Goal: Complete application form: Complete application form

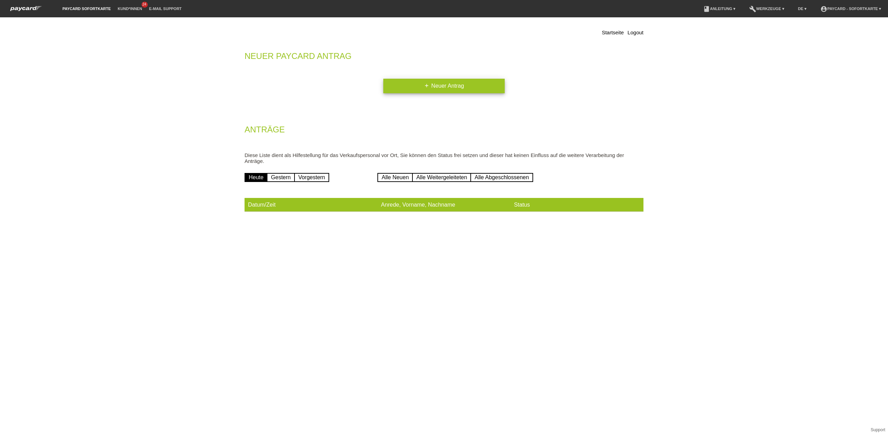
click at [450, 86] on link "add Neuer Antrag" at bounding box center [443, 86] width 121 height 15
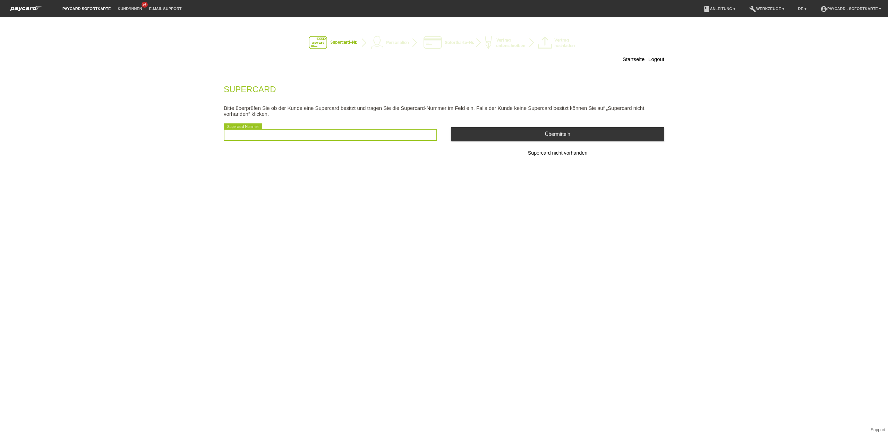
click at [352, 137] on input "text" at bounding box center [330, 135] width 213 height 12
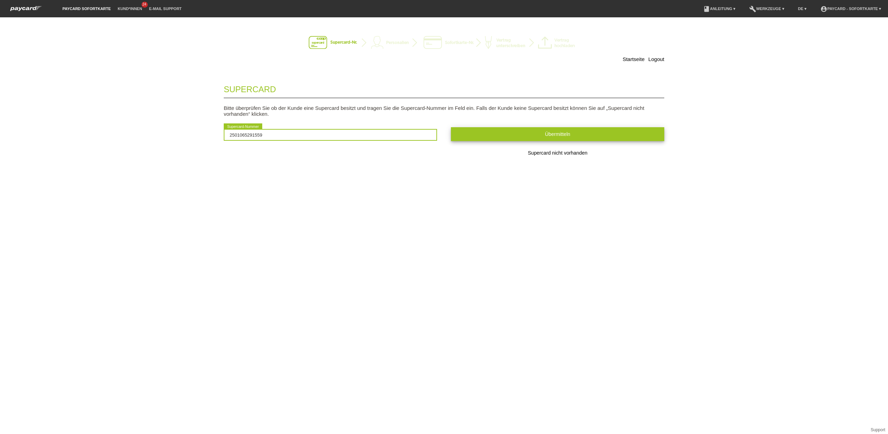
type input "2501065291559"
click at [553, 141] on button "Übermitteln" at bounding box center [557, 134] width 213 height 14
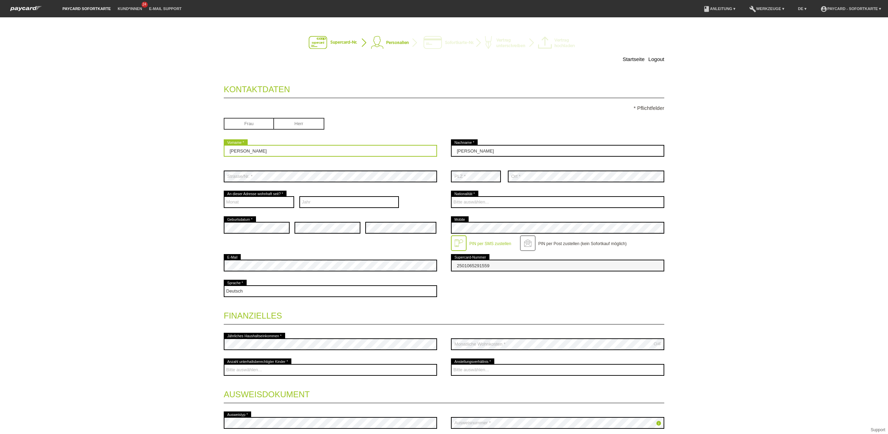
drag, startPoint x: 286, startPoint y: 154, endPoint x: 201, endPoint y: 149, distance: 85.4
click at [201, 149] on div "Startseite Logout Kontaktdaten * Pflichtfelder Frau Herr Marco error 01 C" at bounding box center [443, 257] width 485 height 466
type input "Nicole"
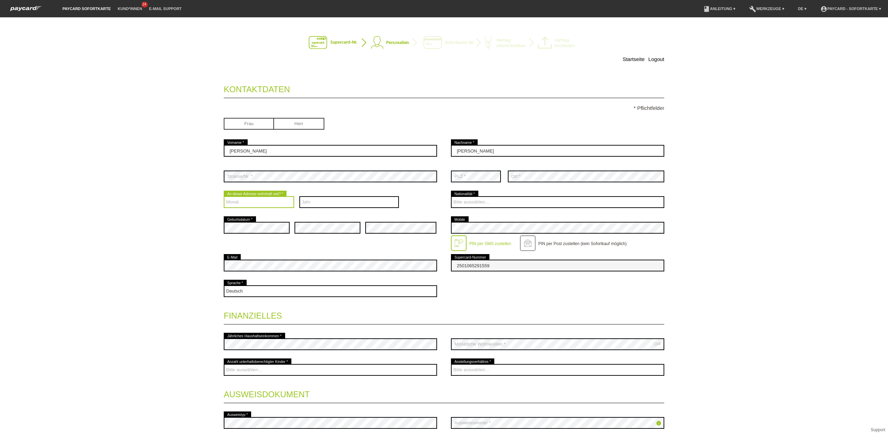
click at [282, 204] on select "Monat 01 02 03 04 05 06 07 08 09 10 11 12" at bounding box center [259, 202] width 70 height 12
select select "01"
click at [224, 197] on select "Monat 01 02 03 04 05 06 07 08 09 10 11 12" at bounding box center [259, 202] width 70 height 12
click at [360, 208] on select "Jahr 2025 2024 2023 2022 2021 2020 2019 2018 2017 2016" at bounding box center [349, 202] width 100 height 12
select select "2016"
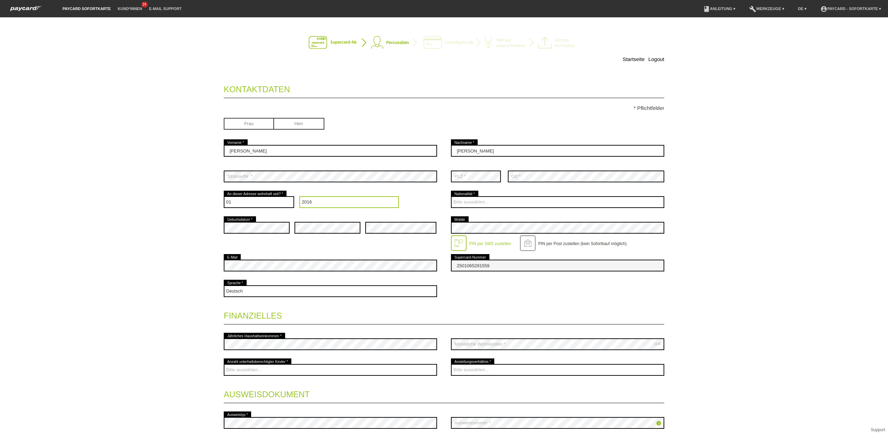
click at [299, 197] on select "Jahr 2025 2024 2023 2022 2021 2020 2019 2018 2017 2016" at bounding box center [349, 202] width 100 height 12
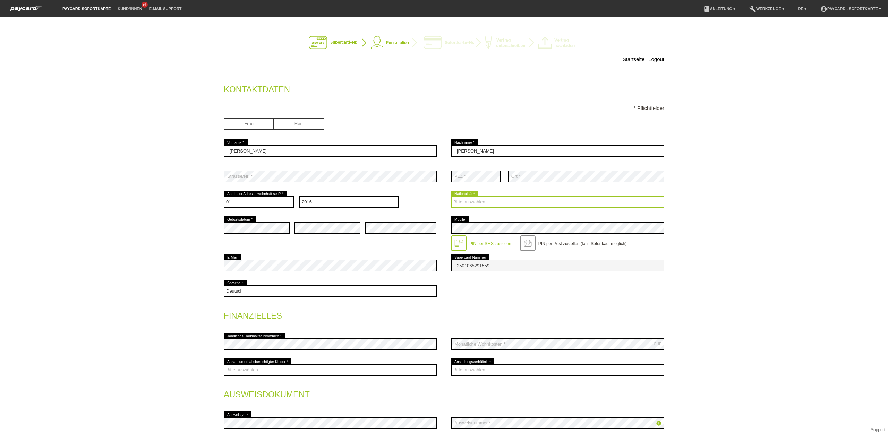
click at [516, 204] on select "Bitte auswählen... Schweiz Deutschland Liechtenstein Österreich ------------ Af…" at bounding box center [557, 202] width 213 height 12
select select "CH"
click at [451, 197] on select "Bitte auswählen... Schweiz Deutschland Liechtenstein Österreich ------------ Af…" at bounding box center [557, 202] width 213 height 12
click at [810, 295] on div "Startseite Logout Kontaktdaten * Pflichtfelder Frau Herr 01" at bounding box center [444, 225] width 888 height 417
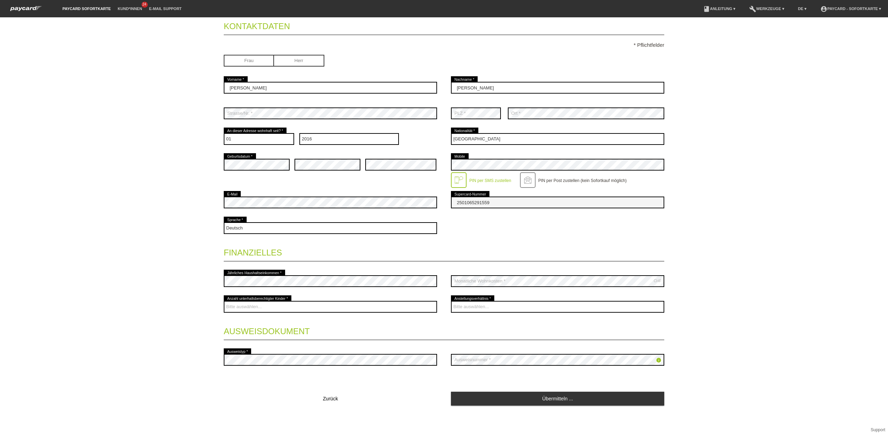
scroll to position [64, 0]
click at [373, 308] on select "Bitte auswählen... 0 1 2 3 4 5 6 7 8 9" at bounding box center [330, 307] width 213 height 12
select select "0"
click at [224, 301] on select "Bitte auswählen... 0 1 2 3 4 5 6 7 8 9" at bounding box center [330, 307] width 213 height 12
click at [535, 308] on select "Bitte auswählen... Unbefristet Befristet Lehrling/Student Pensioniert Nicht arb…" at bounding box center [557, 307] width 213 height 12
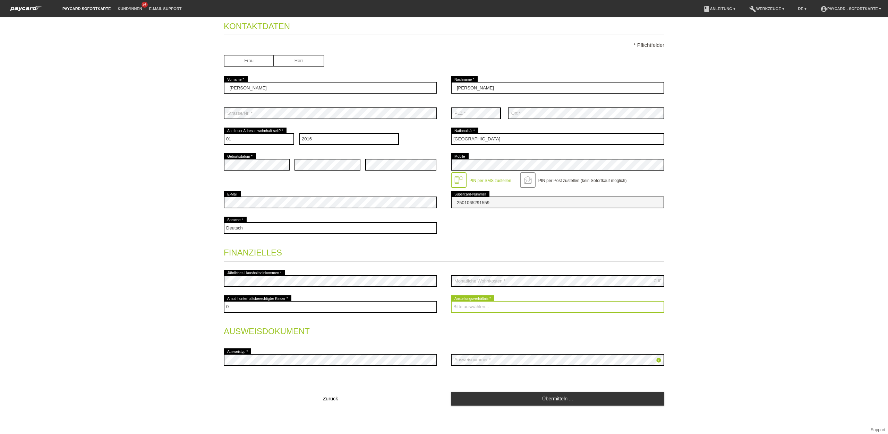
select select "UNLIMITED"
click at [451, 301] on select "Bitte auswählen... Unbefristet Befristet Lehrling/Student Pensioniert Nicht arb…" at bounding box center [557, 307] width 213 height 12
click at [651, 239] on div "Deutsch Français Italiano English error Sprache *" at bounding box center [444, 228] width 440 height 26
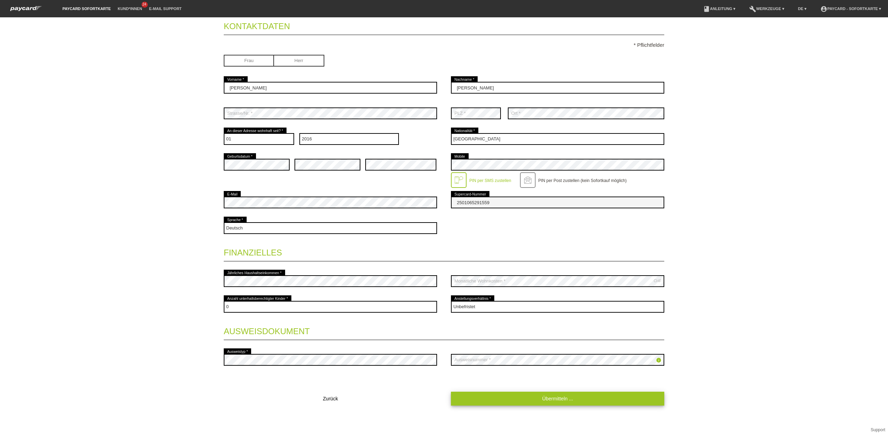
click at [578, 382] on fieldset "Kontaktdaten * Pflichtfelder Frau Herr Nicole error Vorname * Michel error" at bounding box center [444, 211] width 440 height 392
click at [553, 401] on link "Übermitteln ..." at bounding box center [557, 399] width 213 height 14
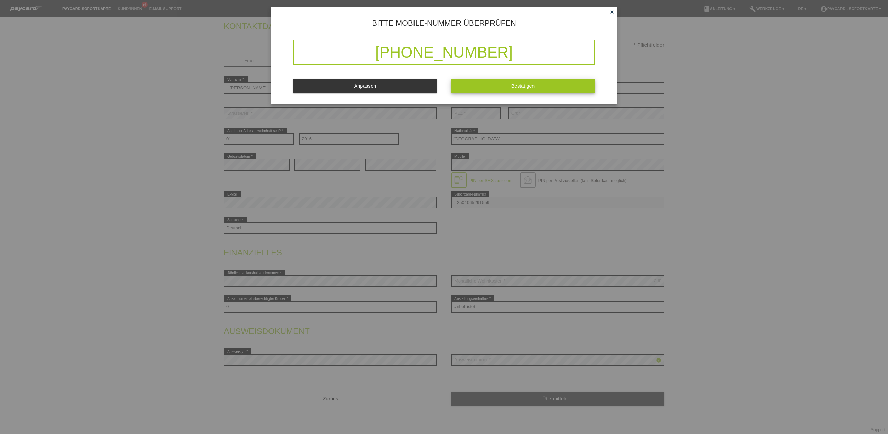
click at [524, 87] on span "Bestätigen" at bounding box center [523, 86] width 24 height 6
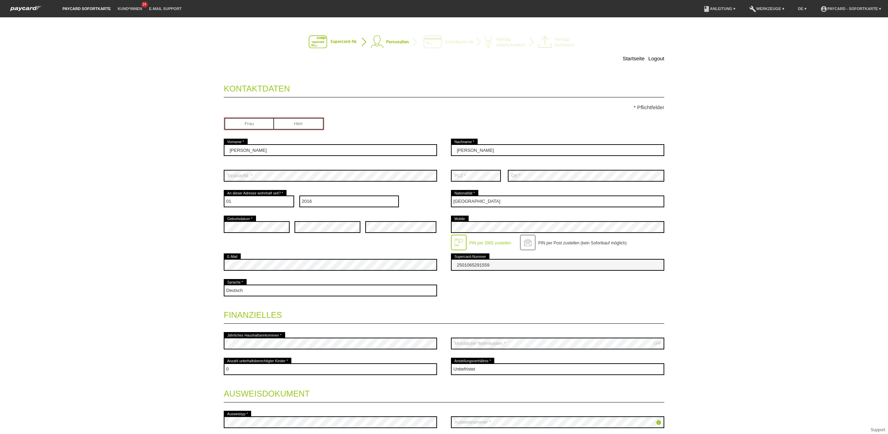
scroll to position [0, 0]
click at [240, 123] on input "radio" at bounding box center [249, 124] width 50 height 10
radio input "true"
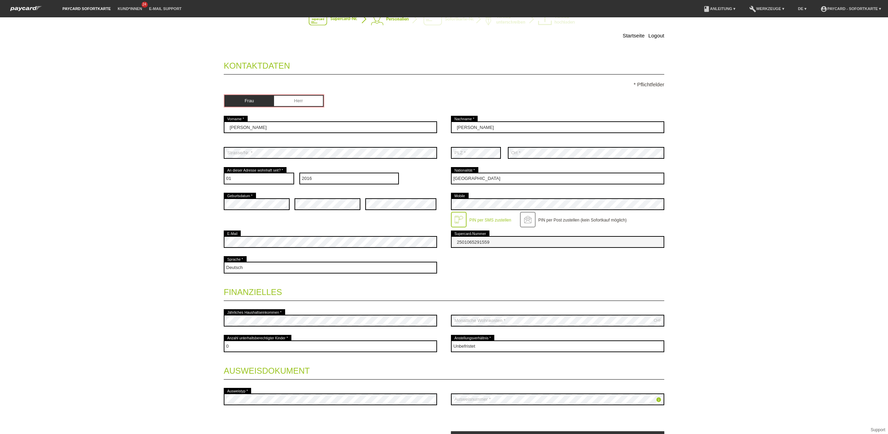
scroll to position [64, 0]
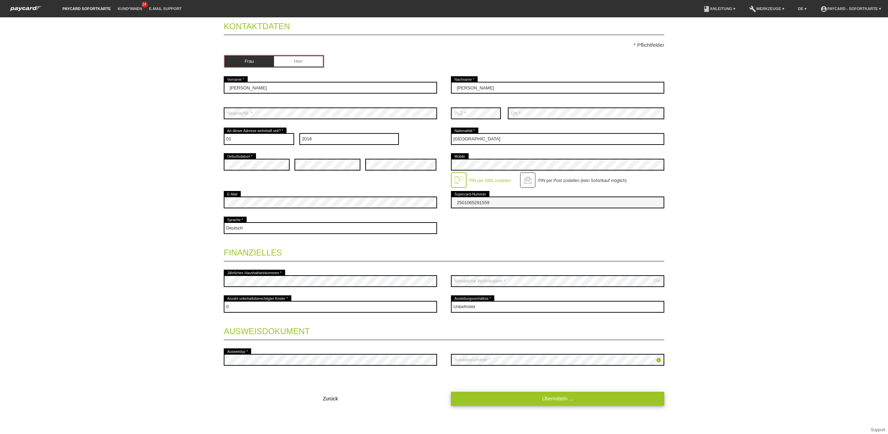
click at [554, 399] on link "Übermitteln ..." at bounding box center [557, 399] width 213 height 14
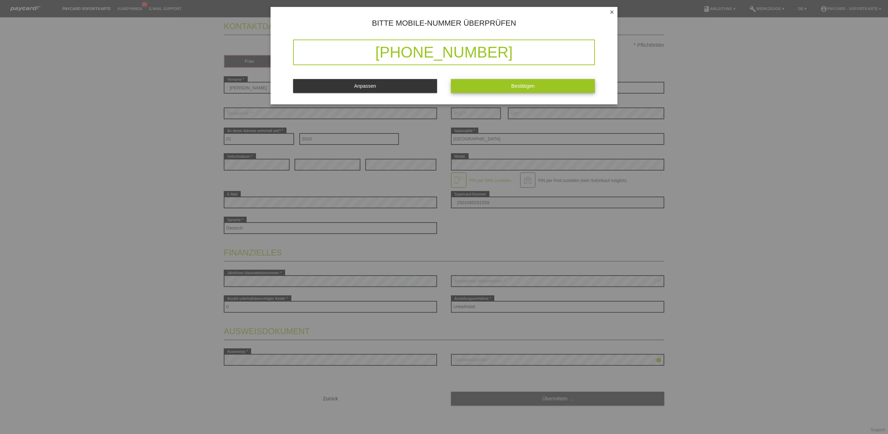
click at [524, 86] on span "Bestätigen" at bounding box center [523, 86] width 24 height 6
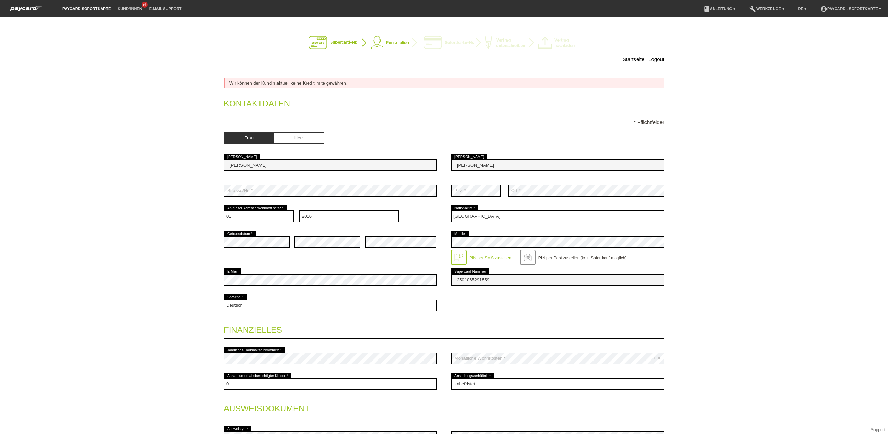
scroll to position [0, 0]
click at [631, 61] on link "Startseite" at bounding box center [633, 59] width 22 height 6
